Goal: Information Seeking & Learning: Learn about a topic

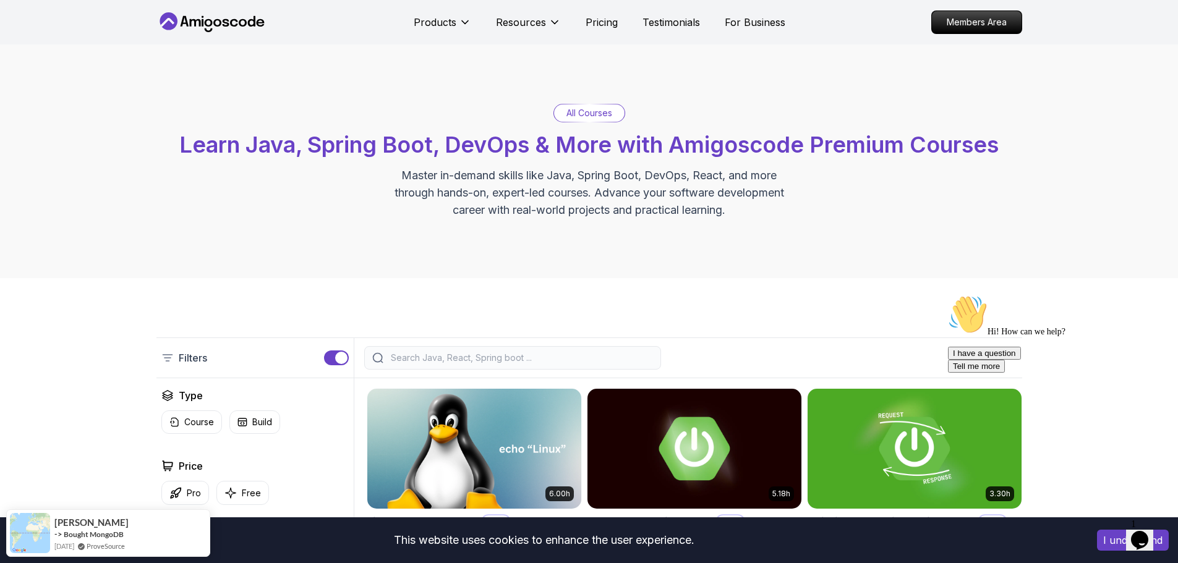
click at [472, 352] on input "search" at bounding box center [520, 358] width 265 height 12
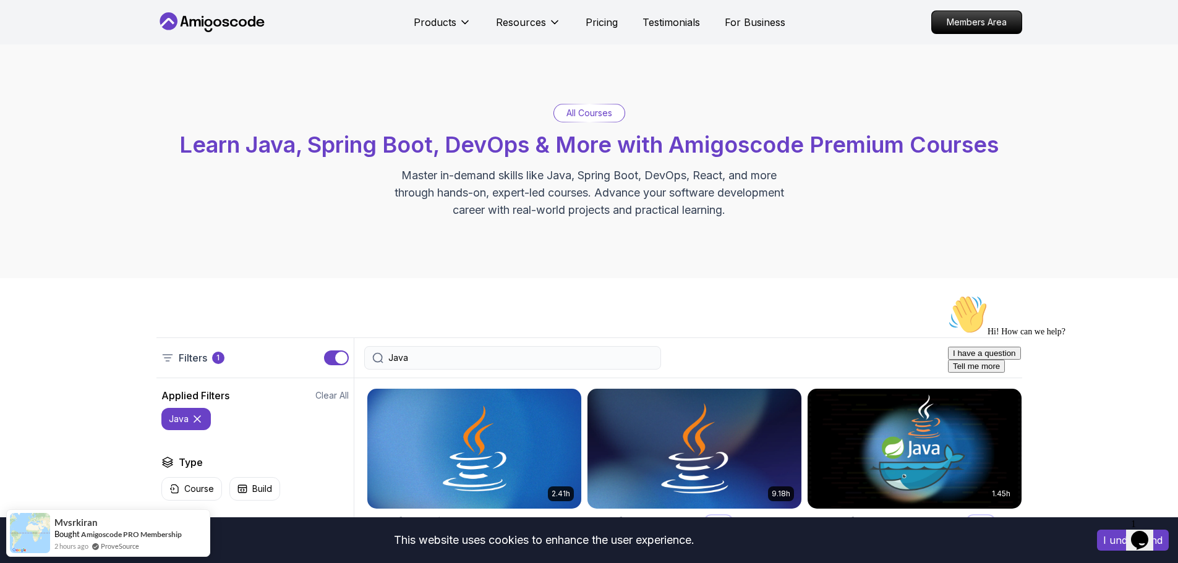
scroll to position [185, 0]
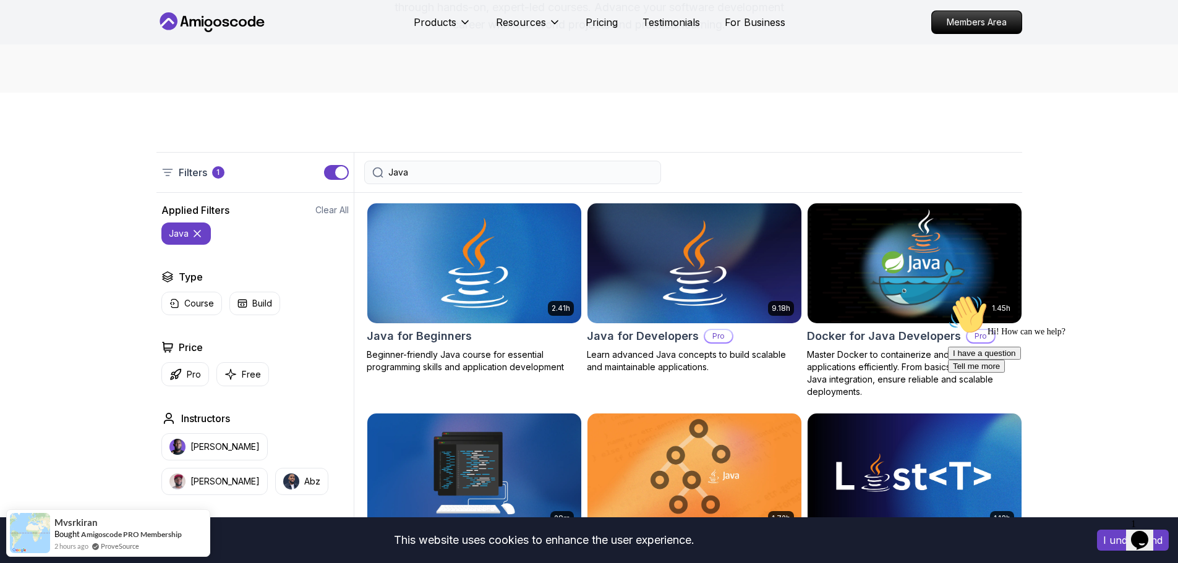
type input "Java"
click at [438, 336] on h2 "Java for Beginners" at bounding box center [419, 336] width 105 height 17
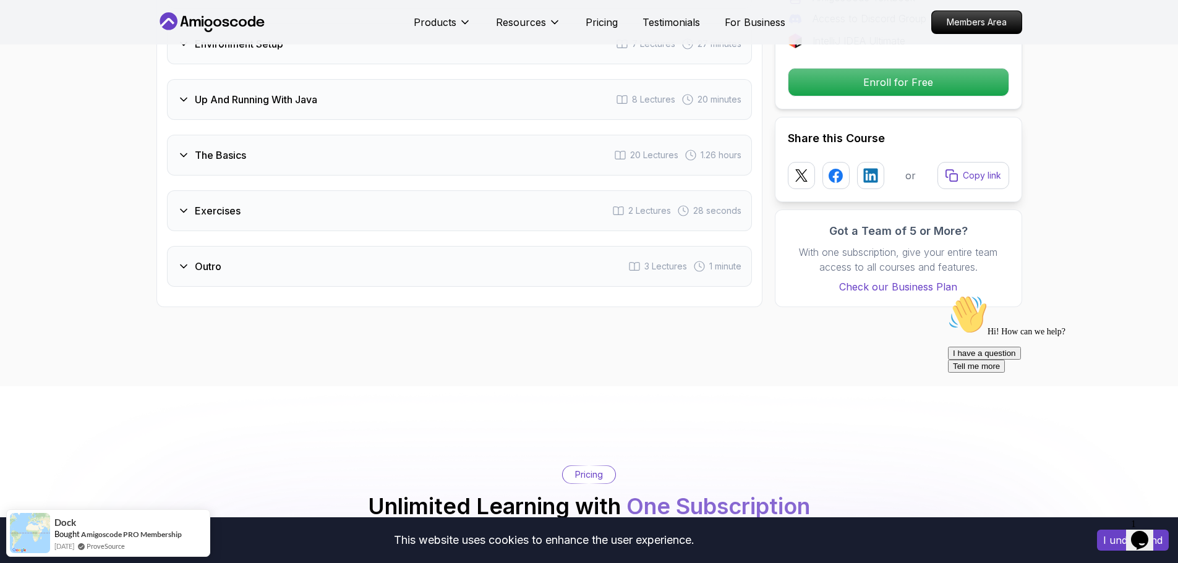
scroll to position [1916, 0]
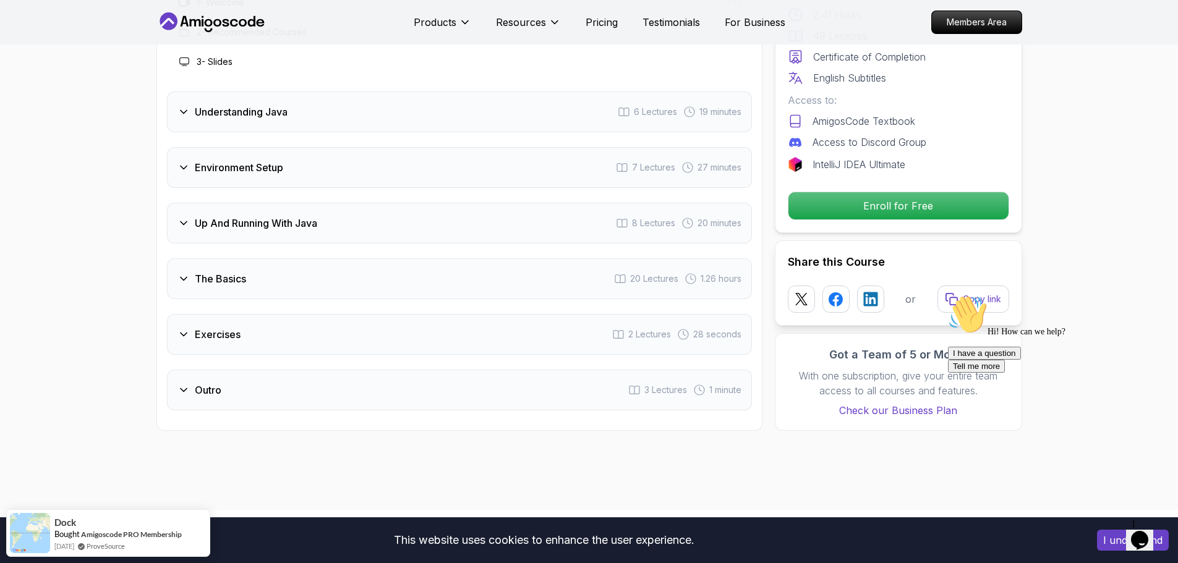
click at [300, 203] on div "Up And Running With Java 8 Lectures 20 minutes" at bounding box center [459, 223] width 585 height 41
